Goal: Check status: Check status

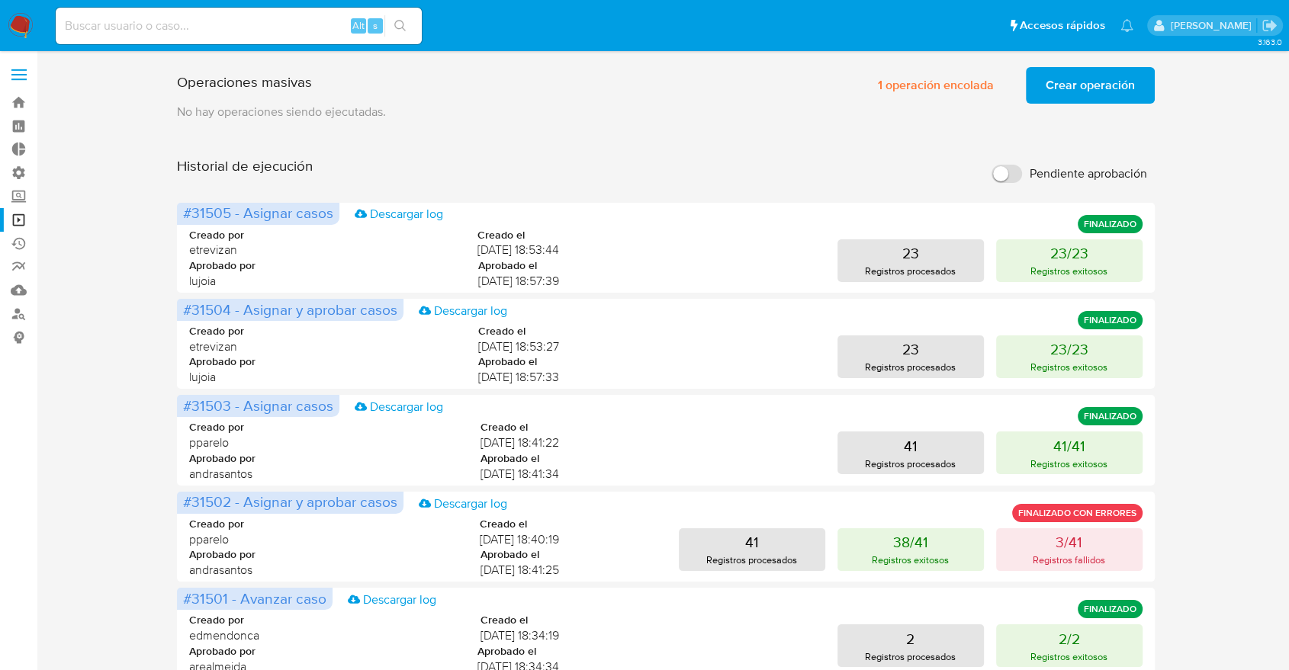
click at [1013, 181] on input "Pendiente aprobación" at bounding box center [1006, 174] width 30 height 18
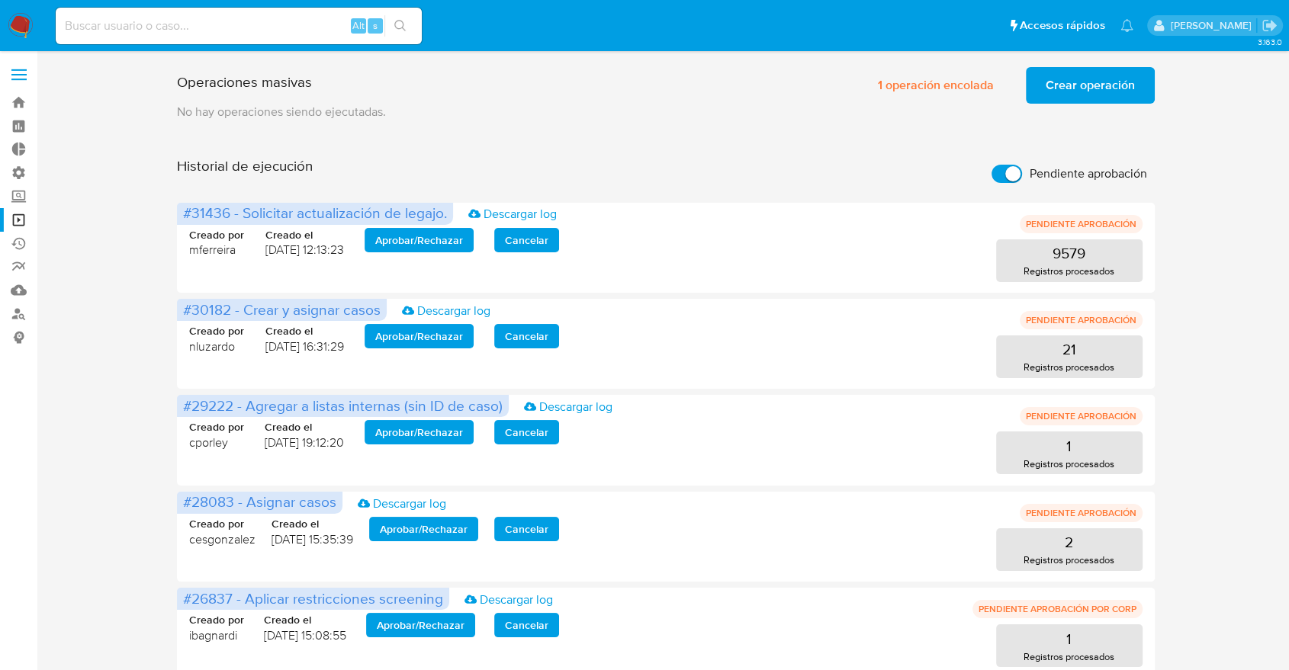
click at [1013, 181] on input "Pendiente aprobación" at bounding box center [1006, 174] width 30 height 18
checkbox input "false"
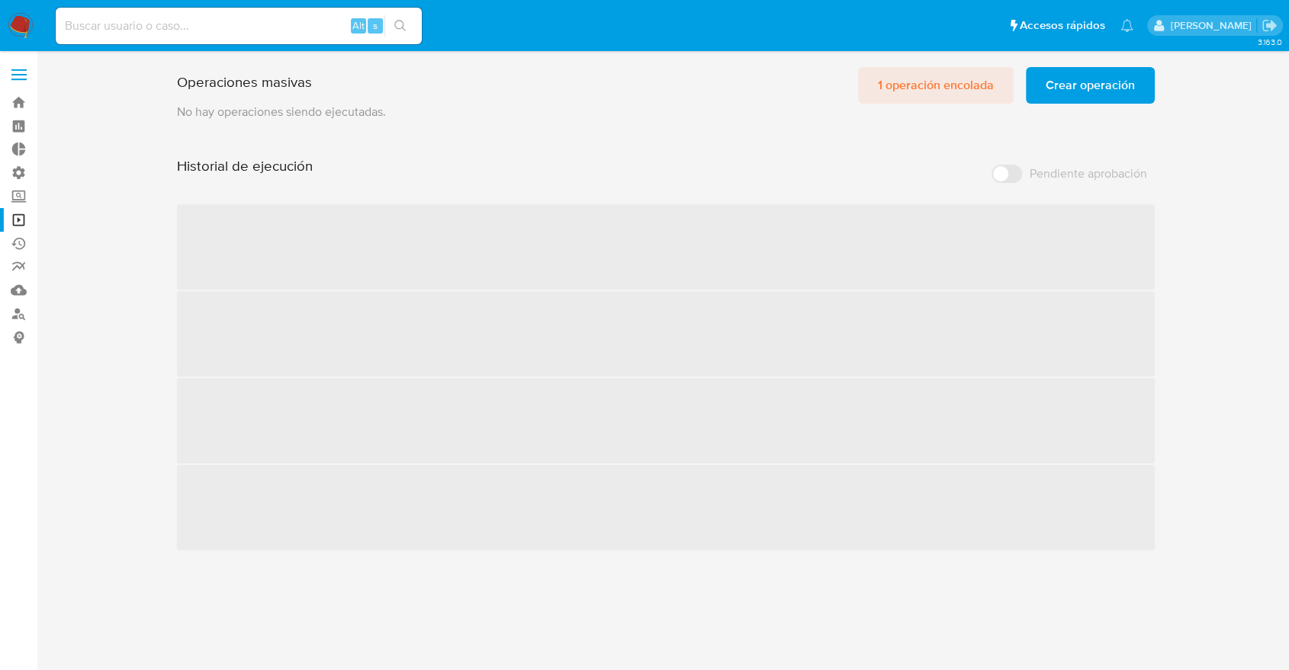
click at [938, 78] on span "1 operación encolada" at bounding box center [936, 86] width 116 height 34
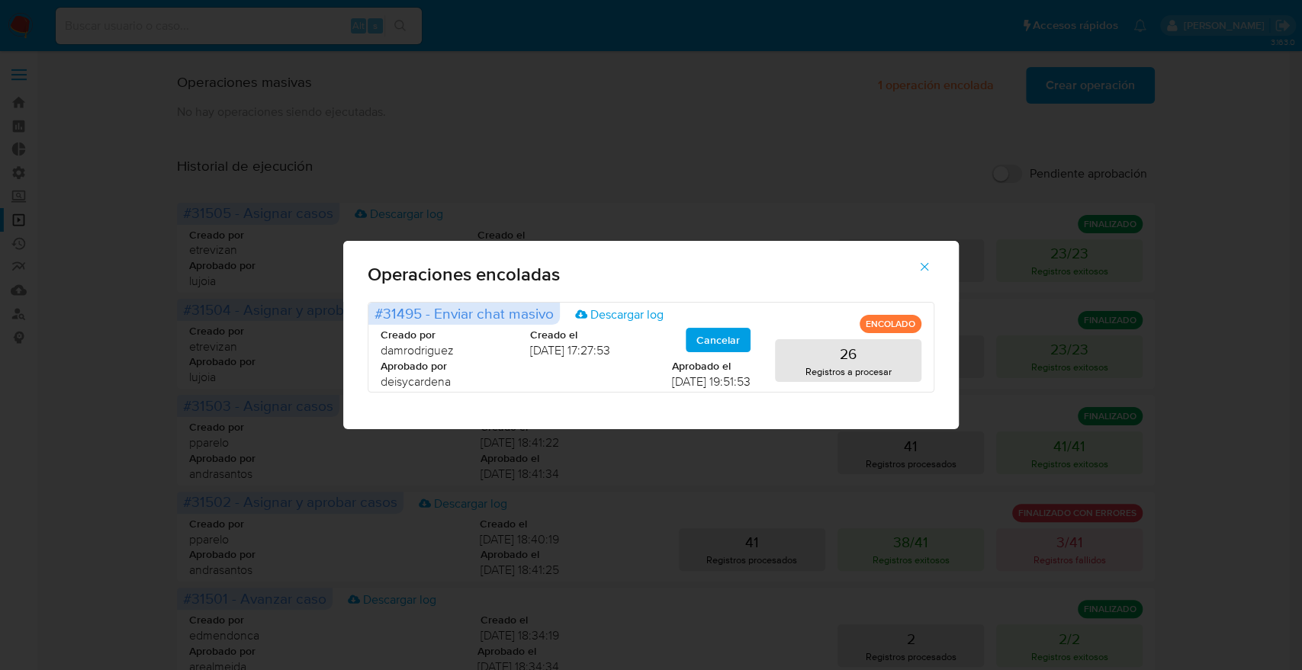
click at [934, 261] on button "button" at bounding box center [923, 267] width 53 height 37
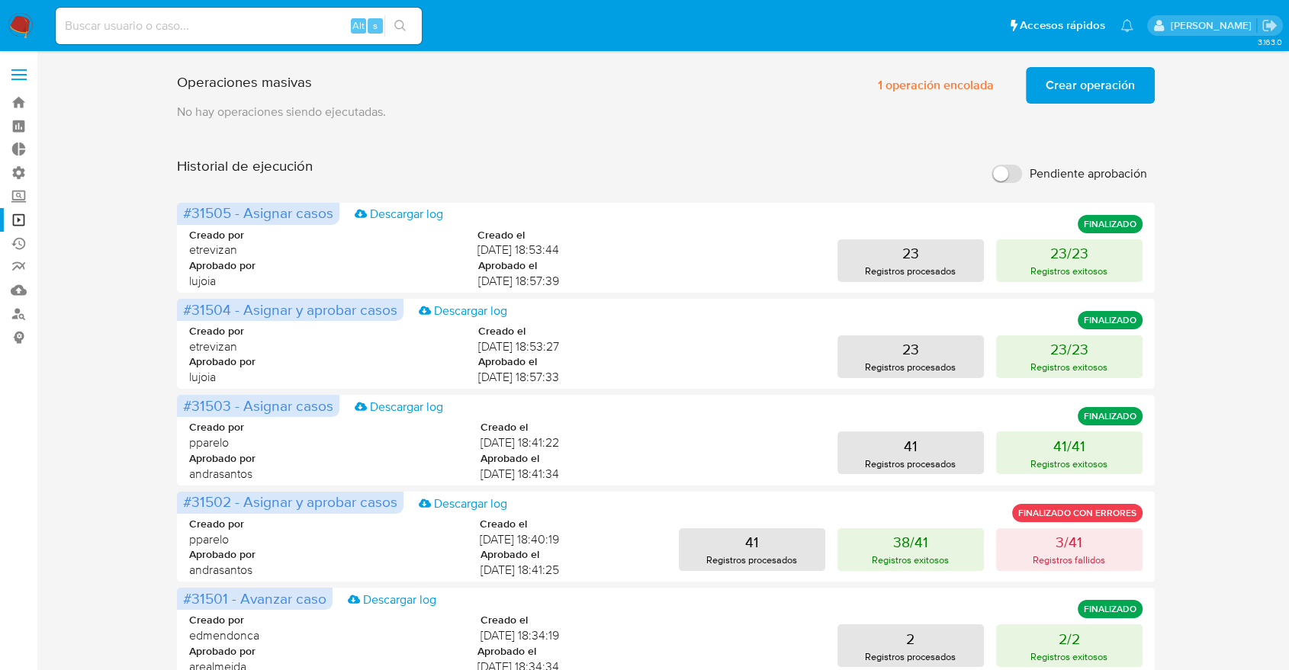
click at [883, 171] on div "Historial de ejecución Pendiente aprobación" at bounding box center [665, 174] width 977 height 34
click at [30, 452] on aside "Bandeja Tablero Tablero Externo Administración Reglas Roles Usuarios Equipos Co…" at bounding box center [18, 636] width 37 height 1273
